Goal: Information Seeking & Learning: Stay updated

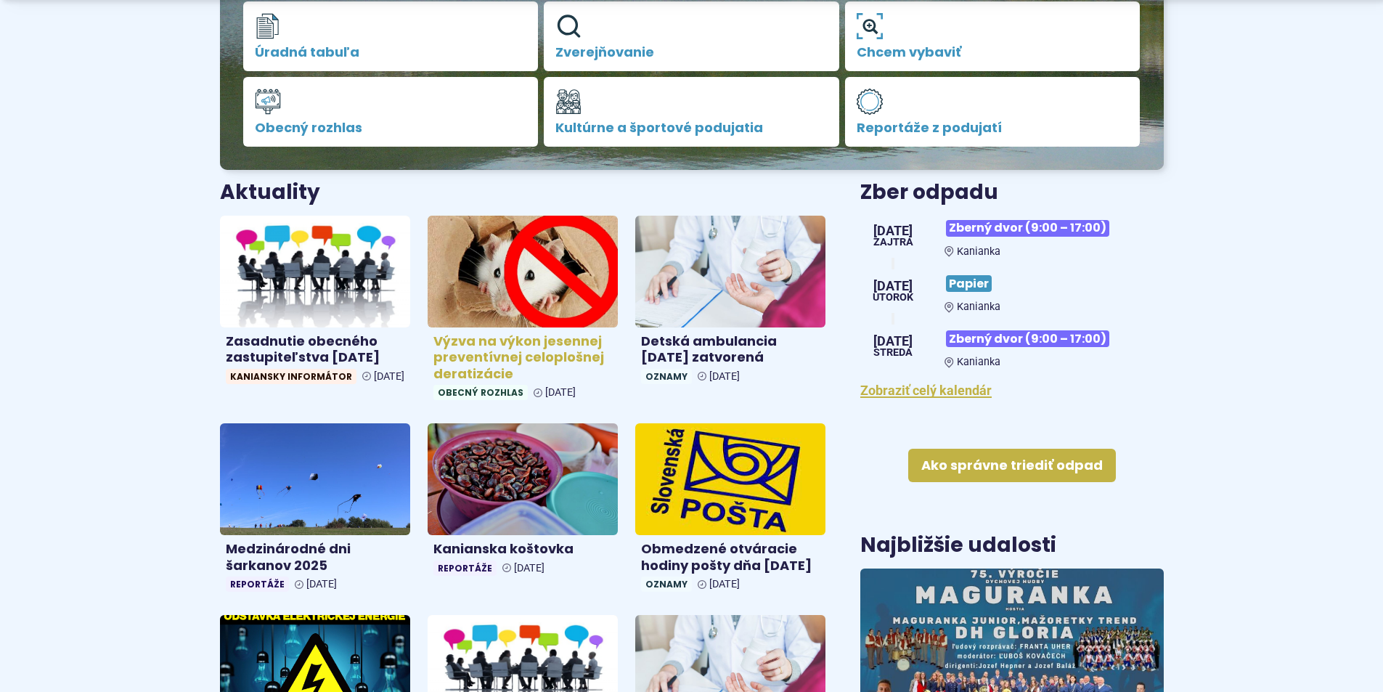
scroll to position [436, 0]
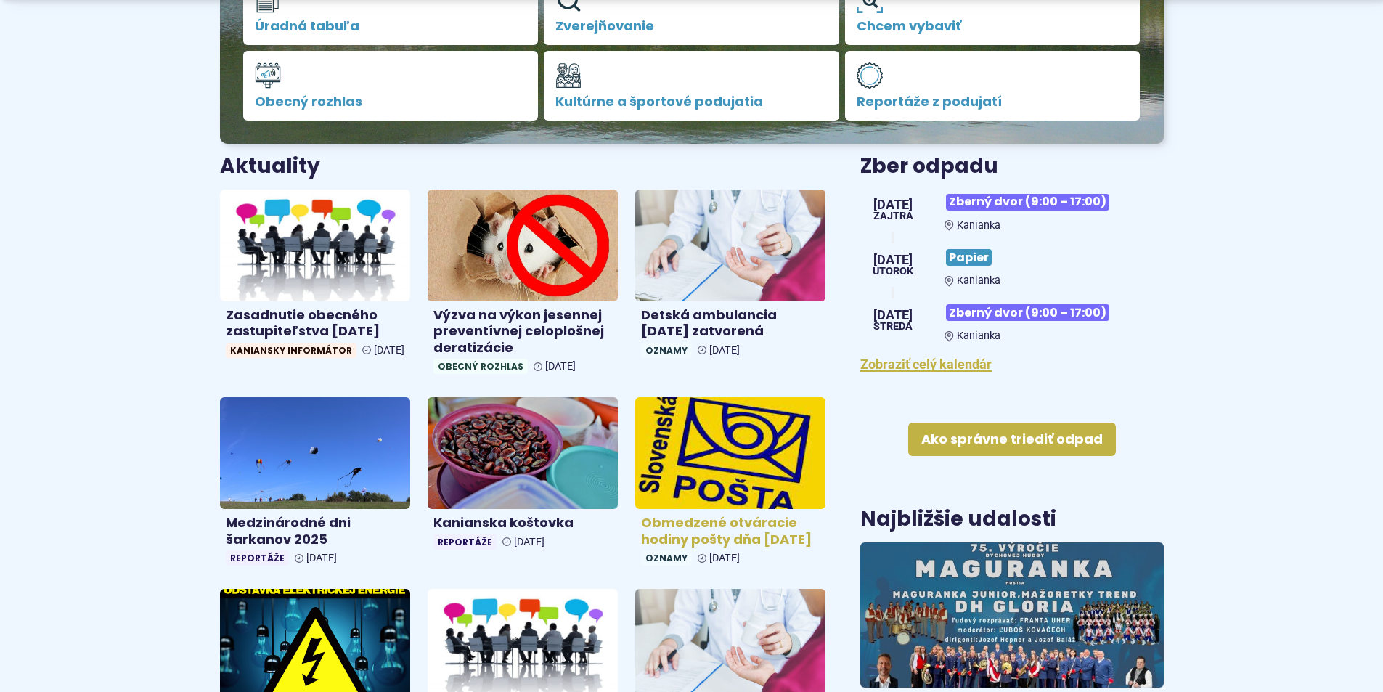
click at [690, 508] on img at bounding box center [730, 453] width 219 height 129
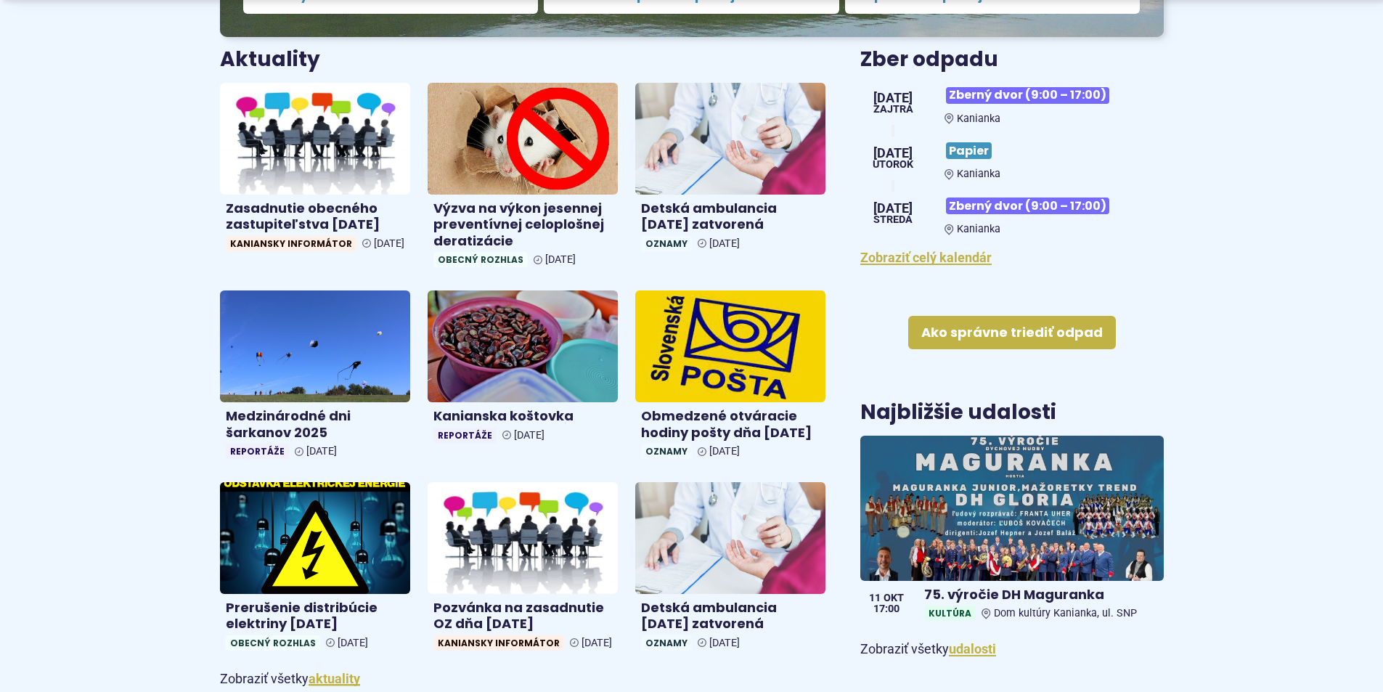
scroll to position [581, 0]
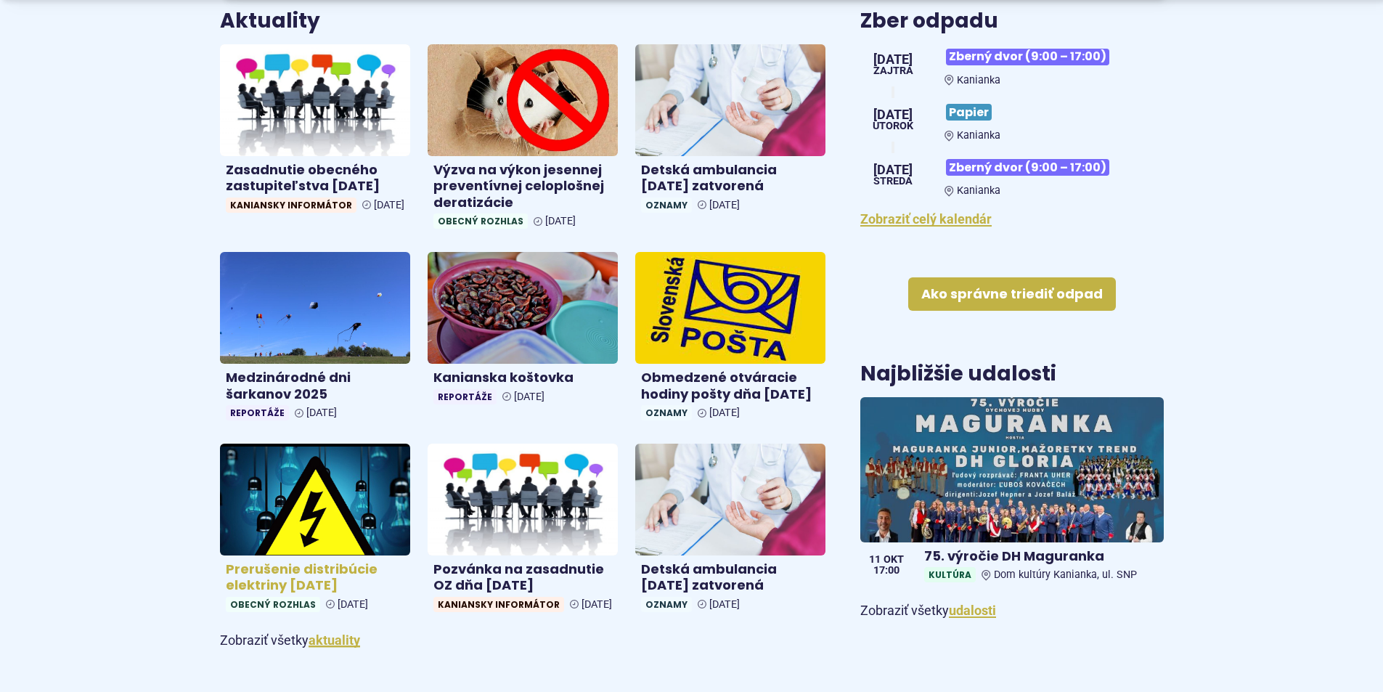
click at [282, 593] on h4 "Prerušenie distribúcie elektriny [DATE]" at bounding box center [315, 577] width 179 height 33
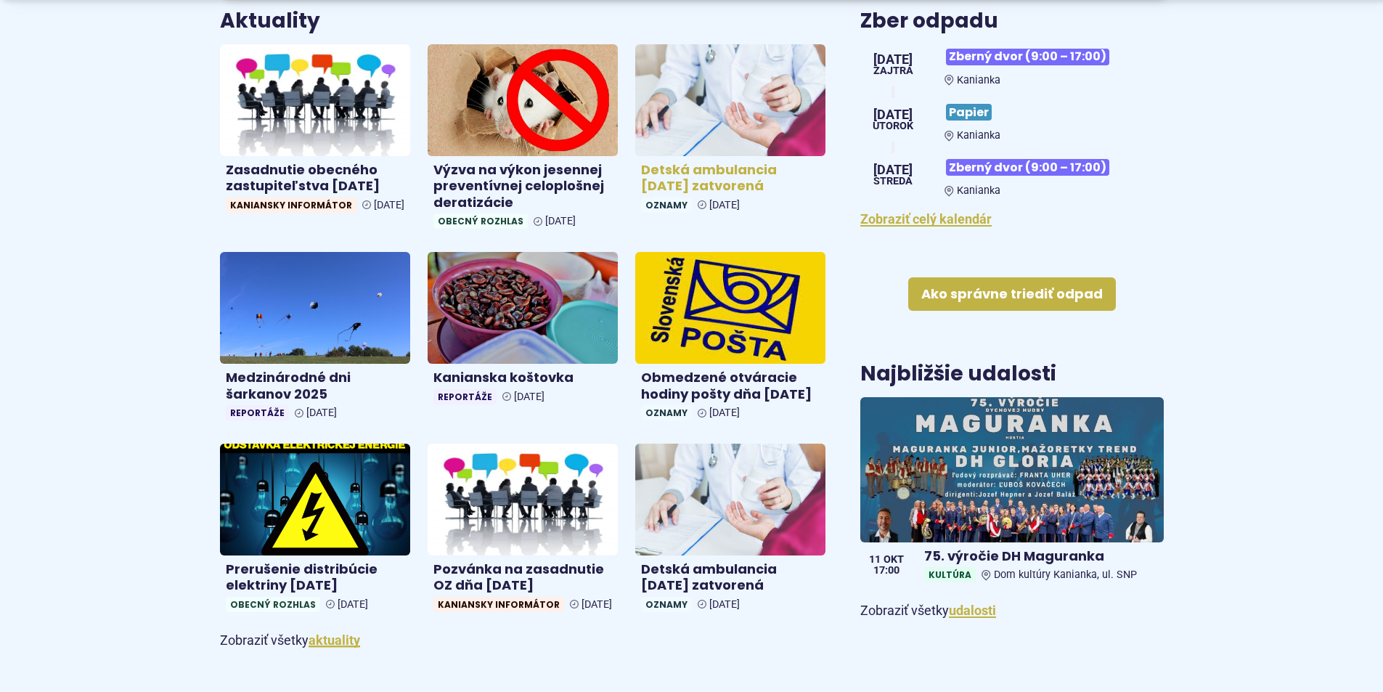
click at [695, 188] on h4 "Detská ambulancia [DATE] zatvorená" at bounding box center [730, 178] width 179 height 33
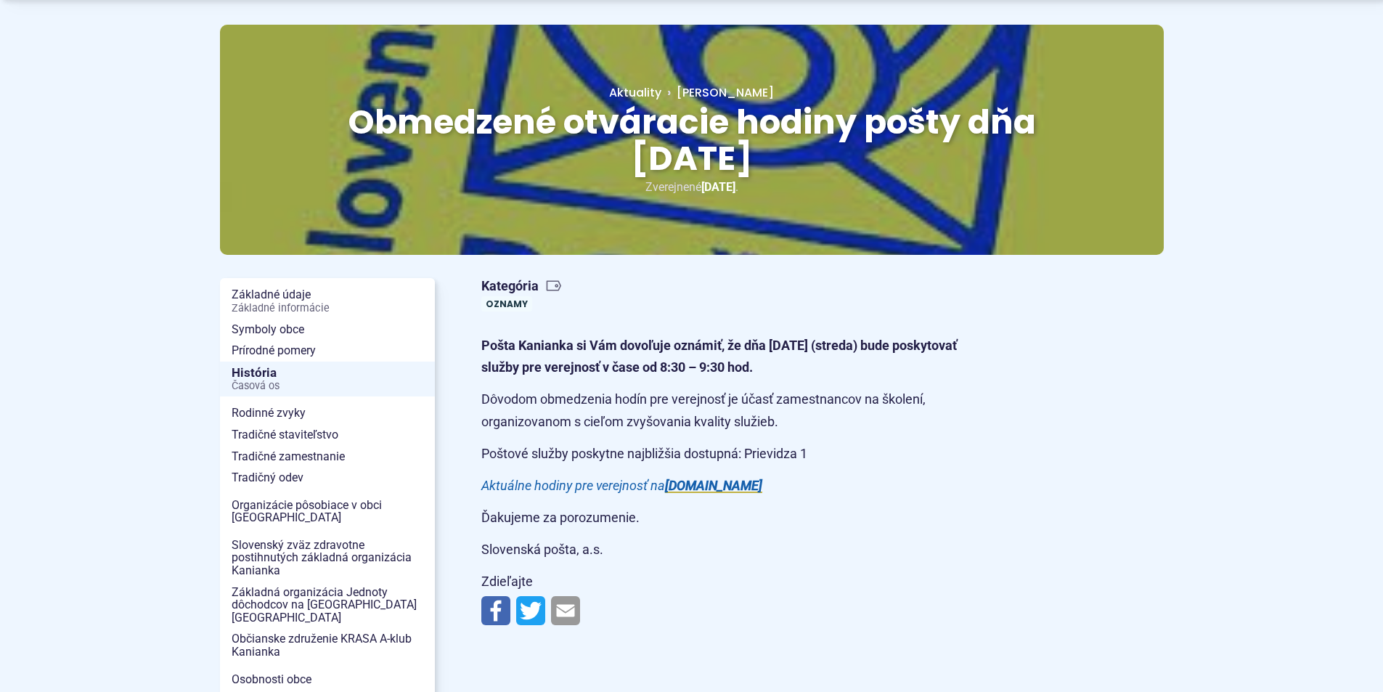
scroll to position [145, 0]
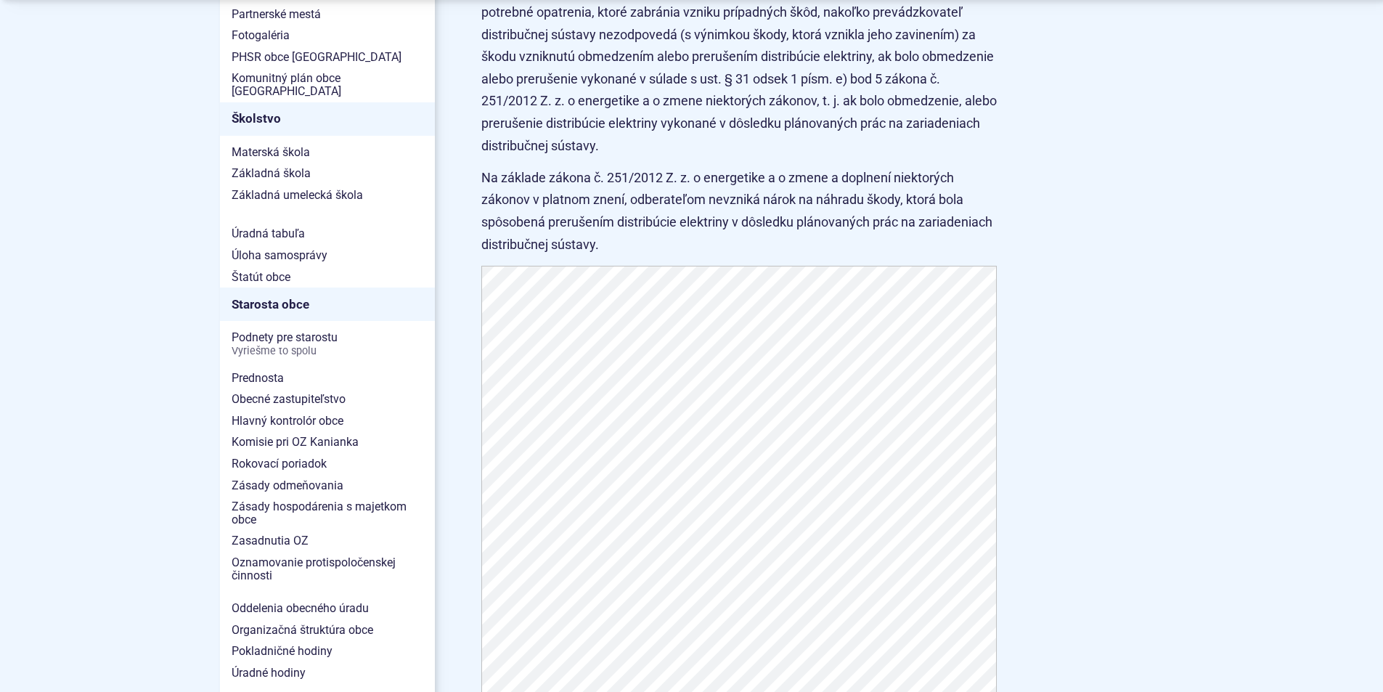
scroll to position [799, 0]
